Goal: Task Accomplishment & Management: Use online tool/utility

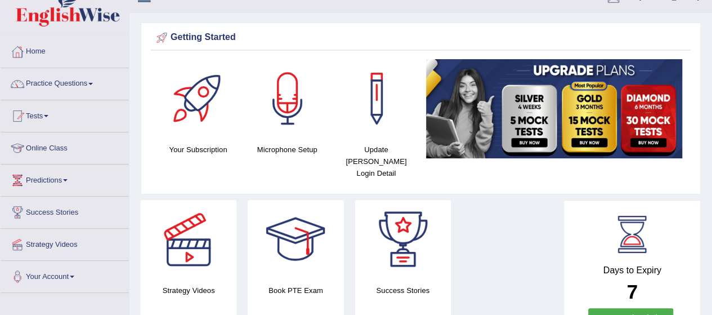
scroll to position [21, 0]
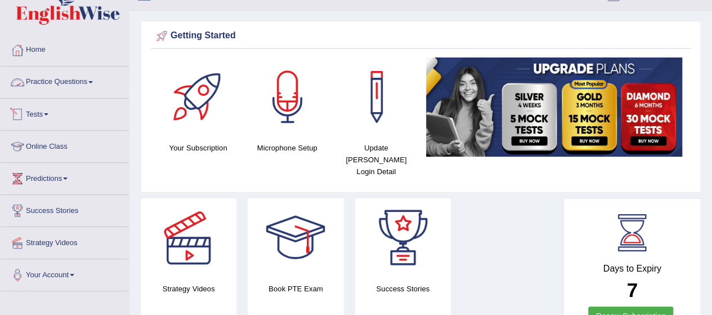
click at [42, 111] on link "Tests" at bounding box center [65, 113] width 128 height 28
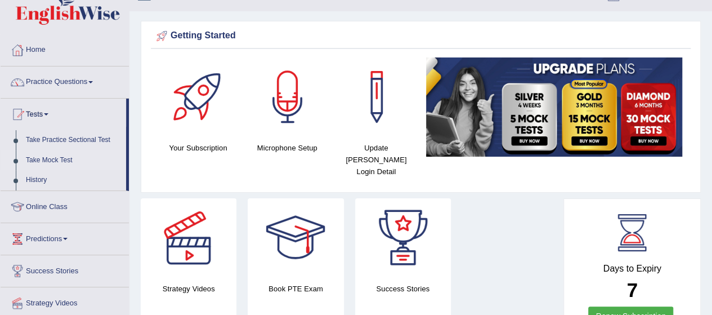
click at [53, 158] on link "Take Mock Test" at bounding box center [73, 160] width 105 height 20
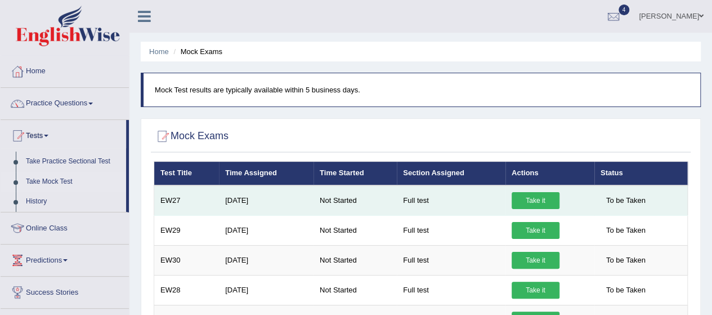
click at [551, 195] on link "Take it" at bounding box center [536, 200] width 48 height 17
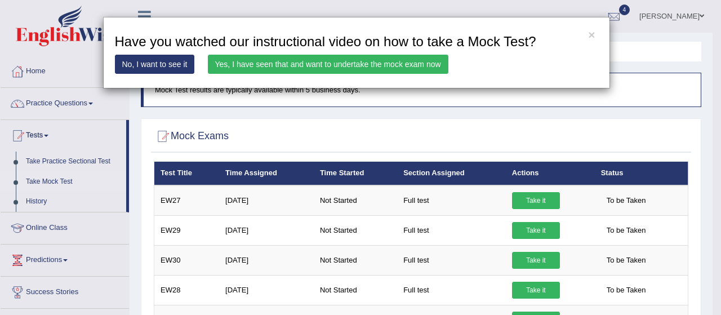
click at [234, 63] on link "Yes, I have seen that and want to undertake the mock exam now" at bounding box center [328, 64] width 240 height 19
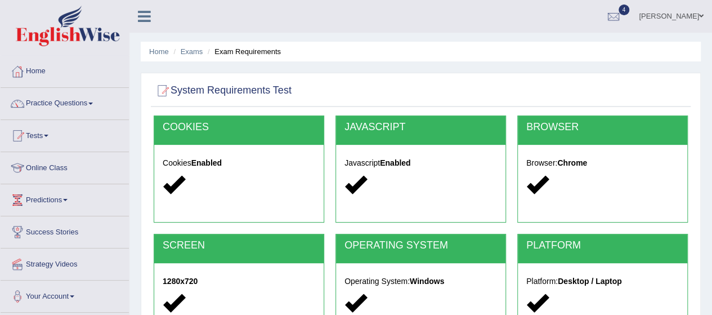
scroll to position [275, 0]
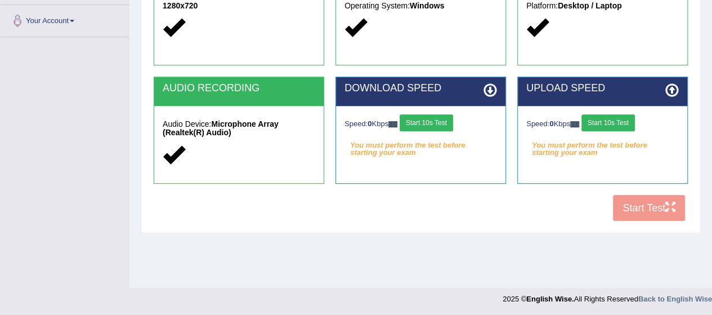
click at [426, 118] on button "Start 10s Test" at bounding box center [426, 122] width 53 height 17
click at [610, 117] on button "Start 10s Test" at bounding box center [608, 122] width 53 height 17
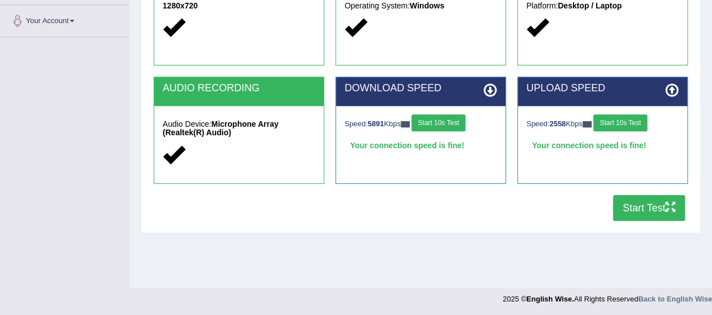
click at [622, 209] on button "Start Test" at bounding box center [649, 208] width 72 height 26
